Goal: Information Seeking & Learning: Learn about a topic

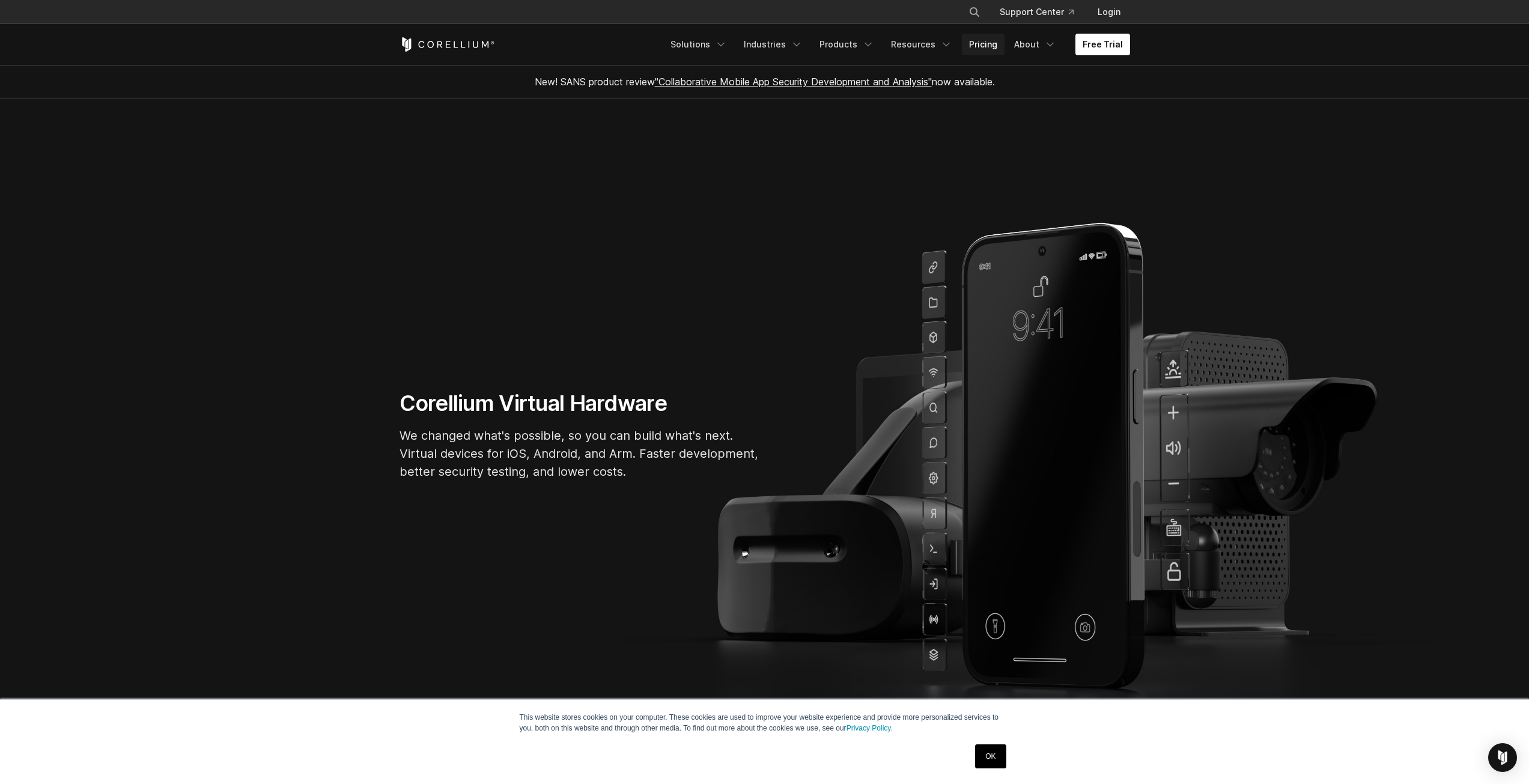
click at [1001, 48] on link "Pricing" at bounding box center [983, 44] width 43 height 21
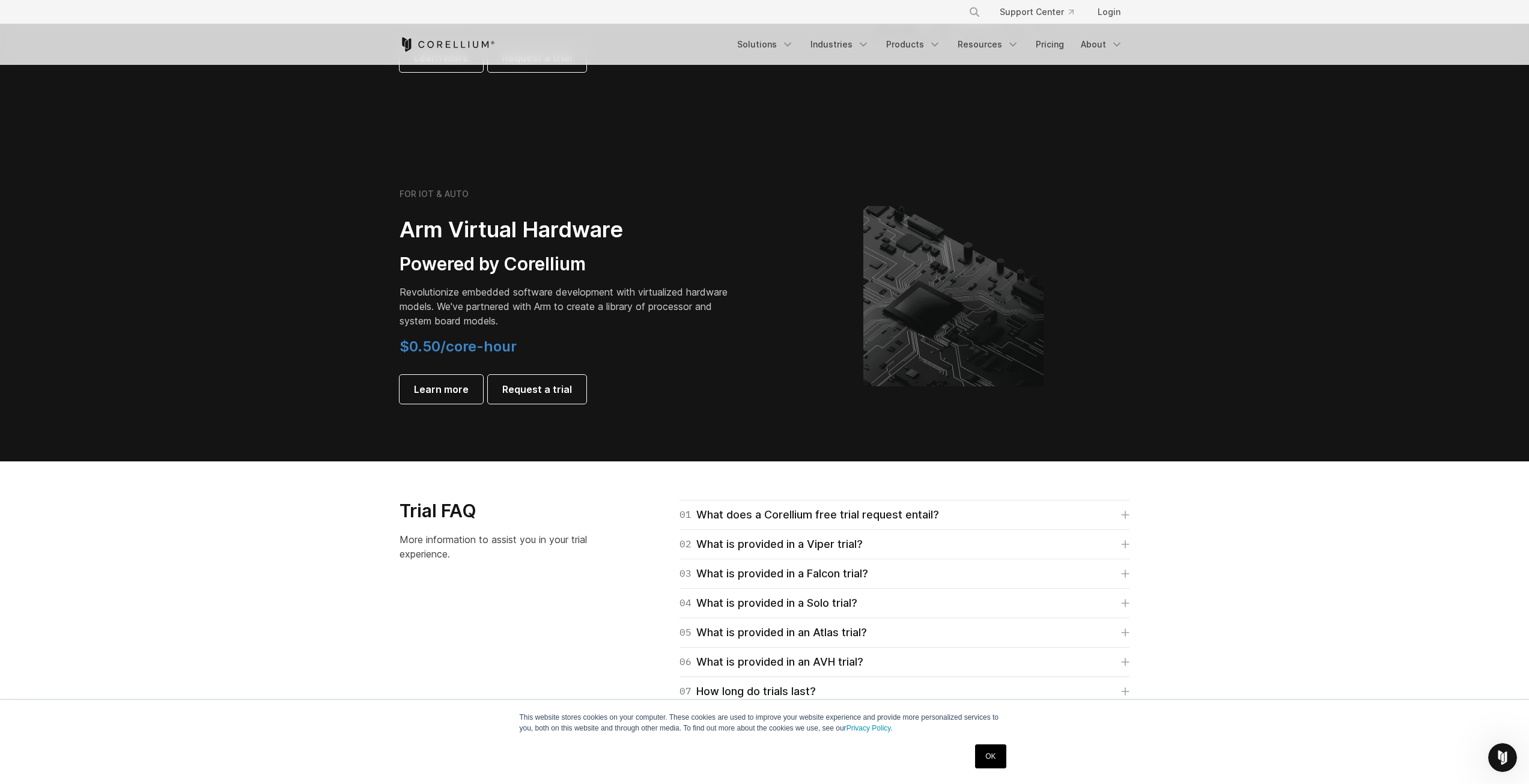
scroll to position [1502, 0]
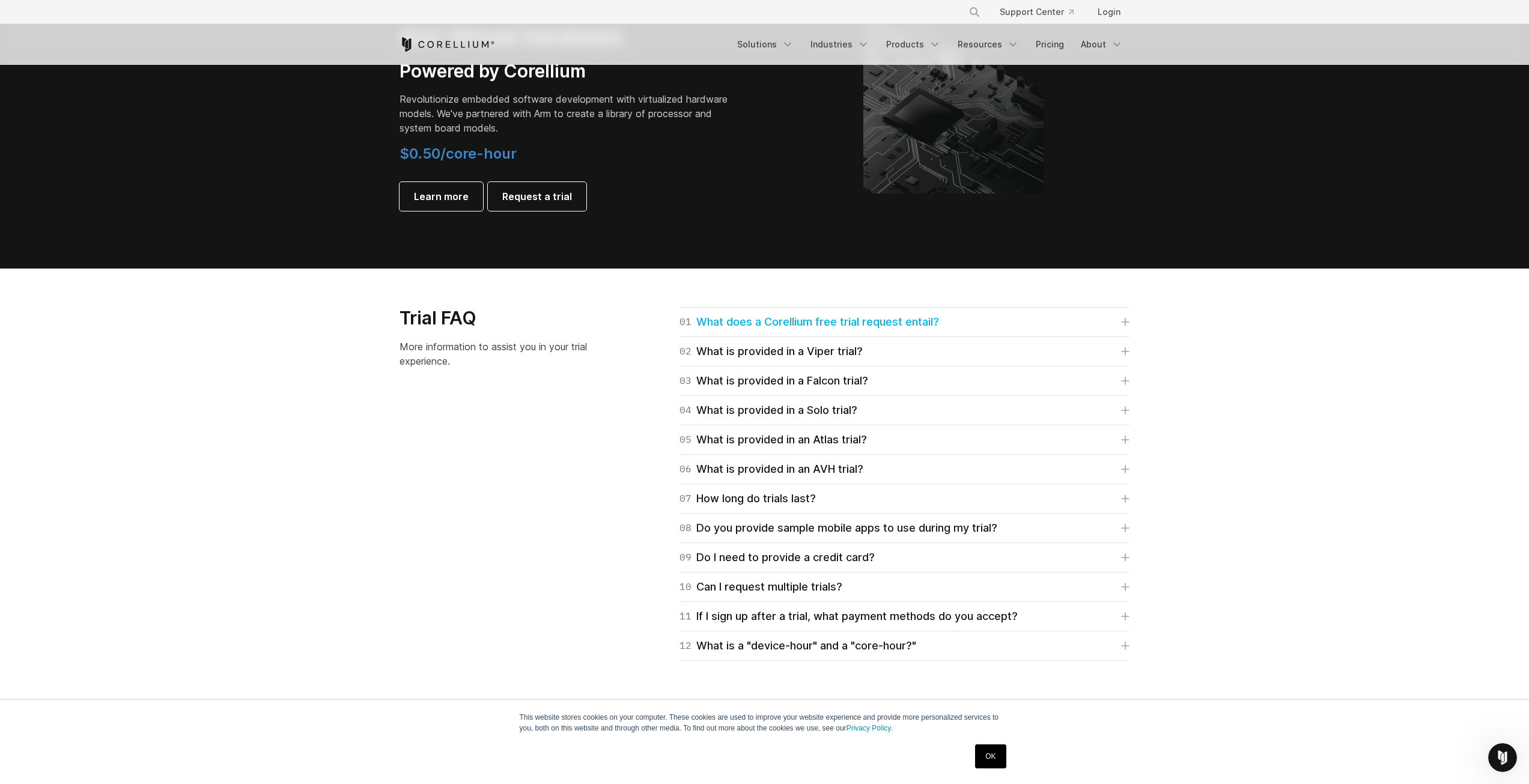
drag, startPoint x: 815, startPoint y: 315, endPoint x: 526, endPoint y: 408, distance: 303.6
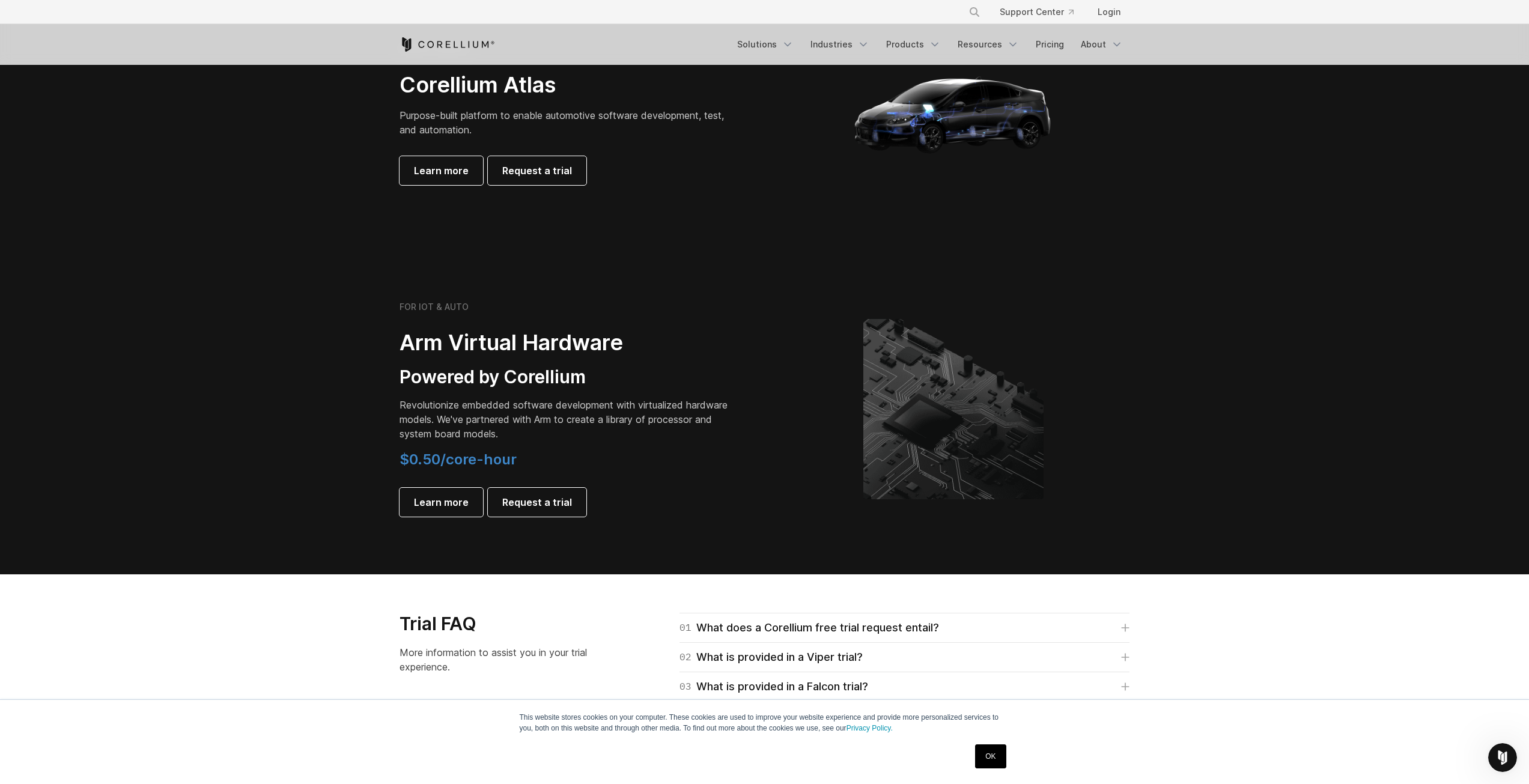
scroll to position [0, 0]
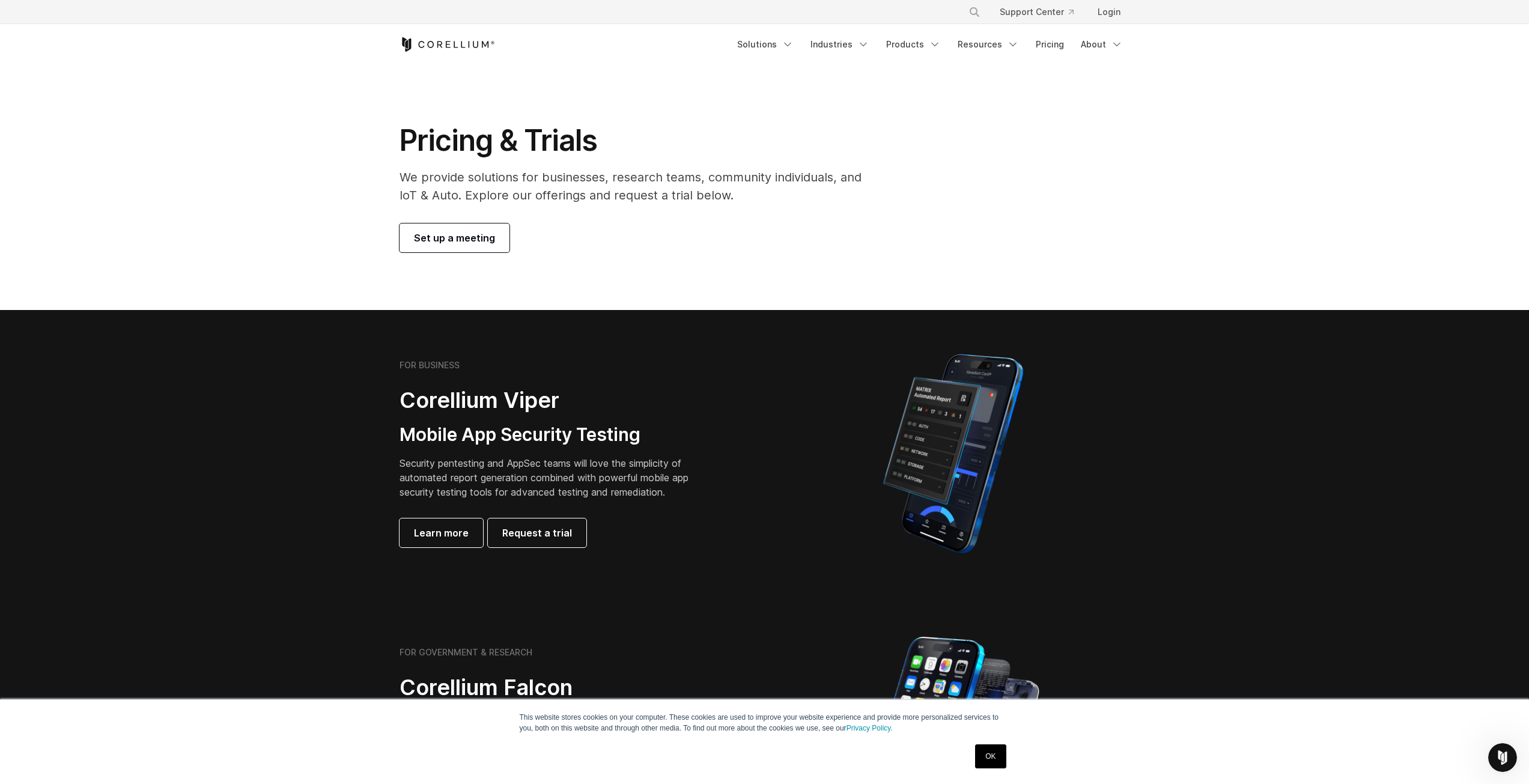
drag, startPoint x: 521, startPoint y: 433, endPoint x: 508, endPoint y: 125, distance: 308.3
click at [460, 534] on span "Learn more" at bounding box center [441, 533] width 54 height 14
